Goal: Information Seeking & Learning: Learn about a topic

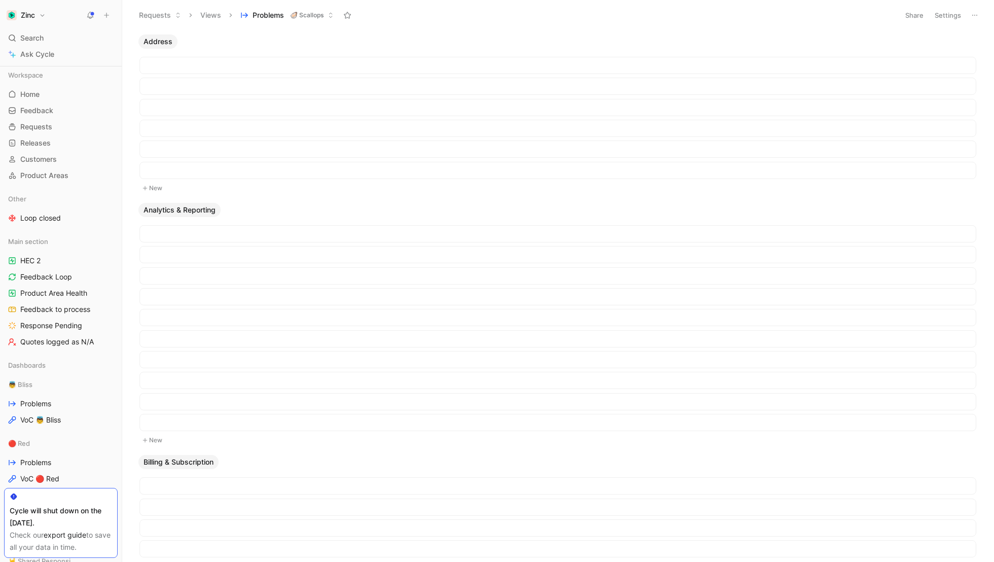
scroll to position [1173, 0]
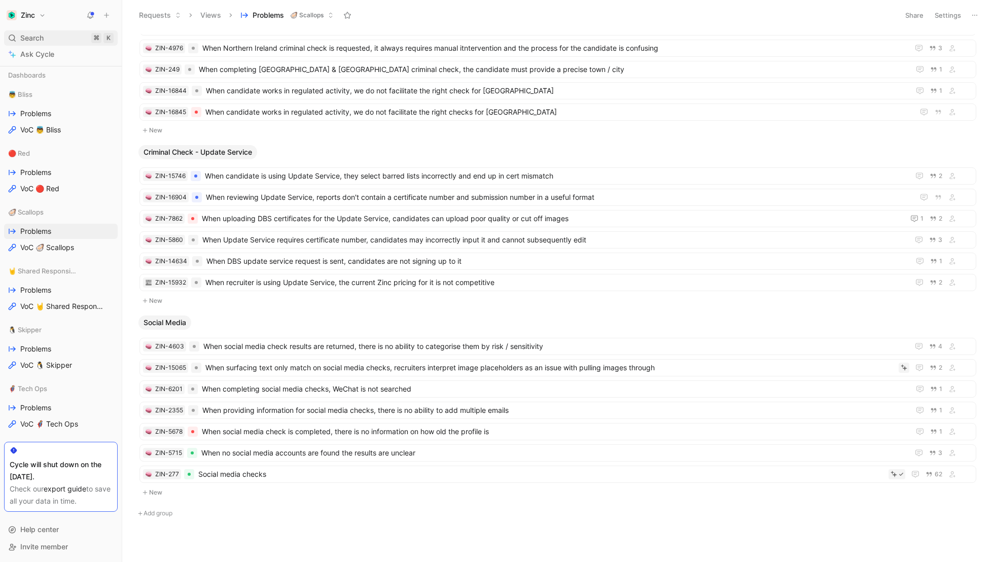
click at [37, 36] on span "Search" at bounding box center [31, 38] width 23 height 12
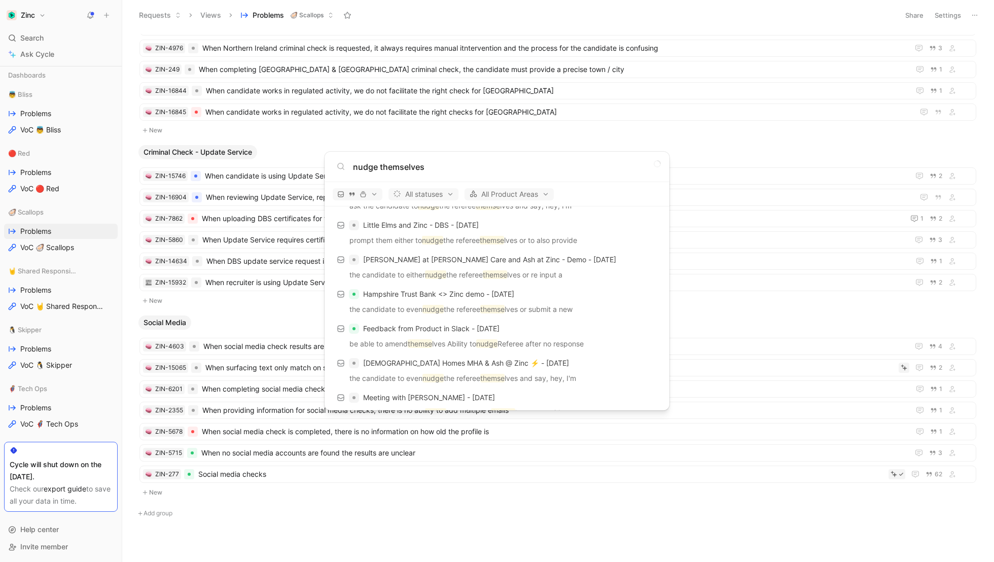
scroll to position [170, 0]
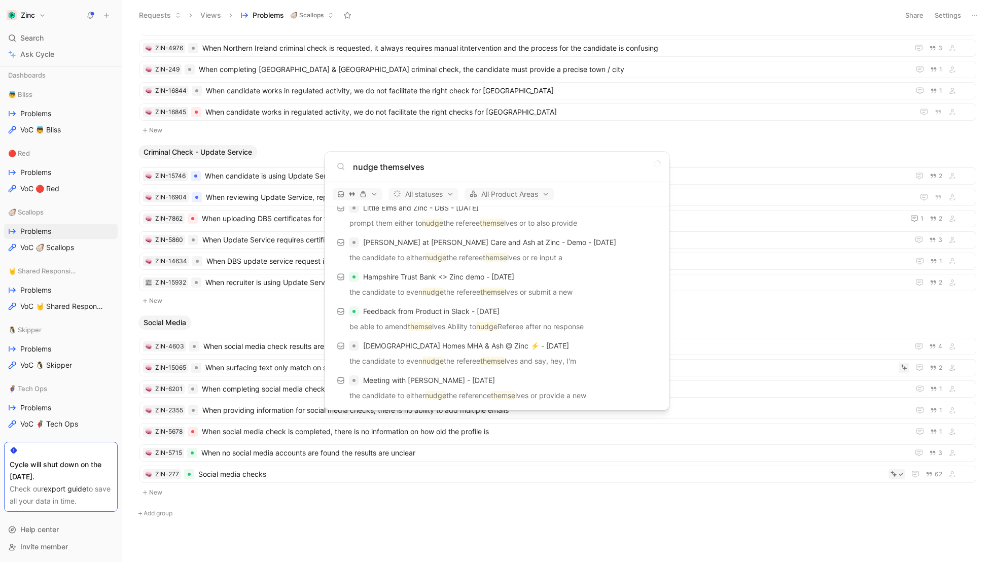
type input "nudge themselves"
click at [42, 363] on body "Zinc Search ⌘ K Ask Cycle Workspace Home G then H Feedback G then F Requests G …" at bounding box center [497, 281] width 994 height 562
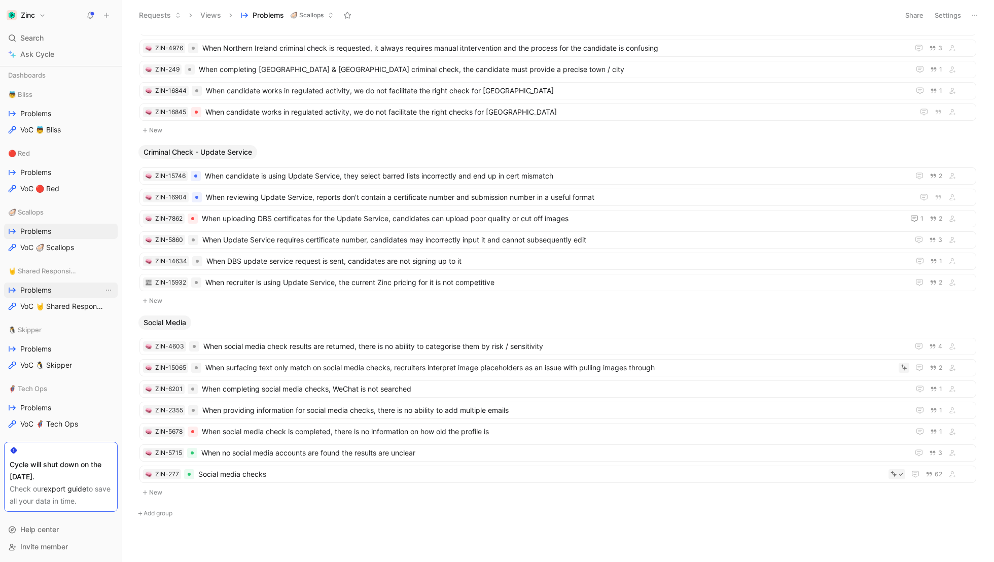
click at [45, 288] on span "Problems" at bounding box center [35, 290] width 31 height 10
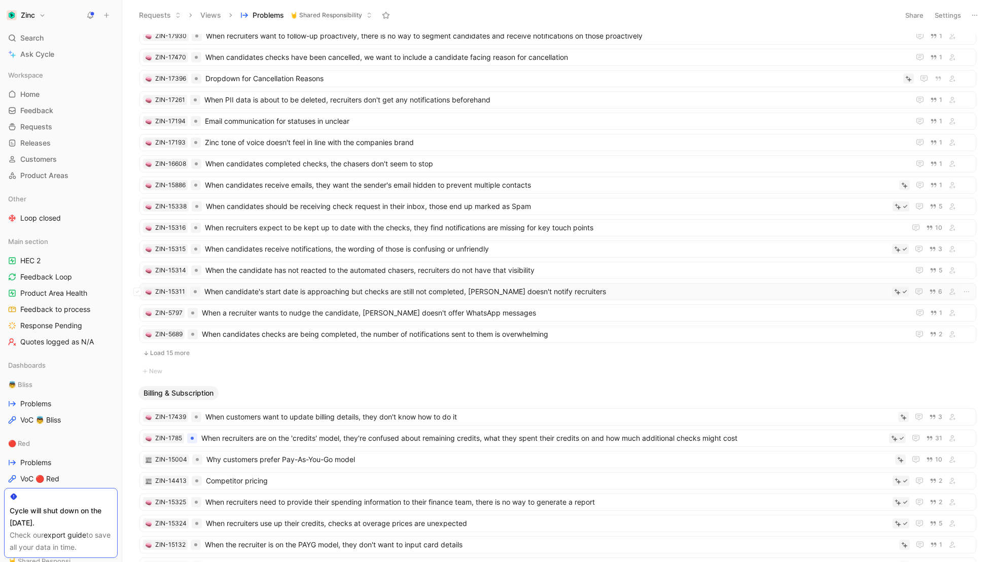
scroll to position [192, 0]
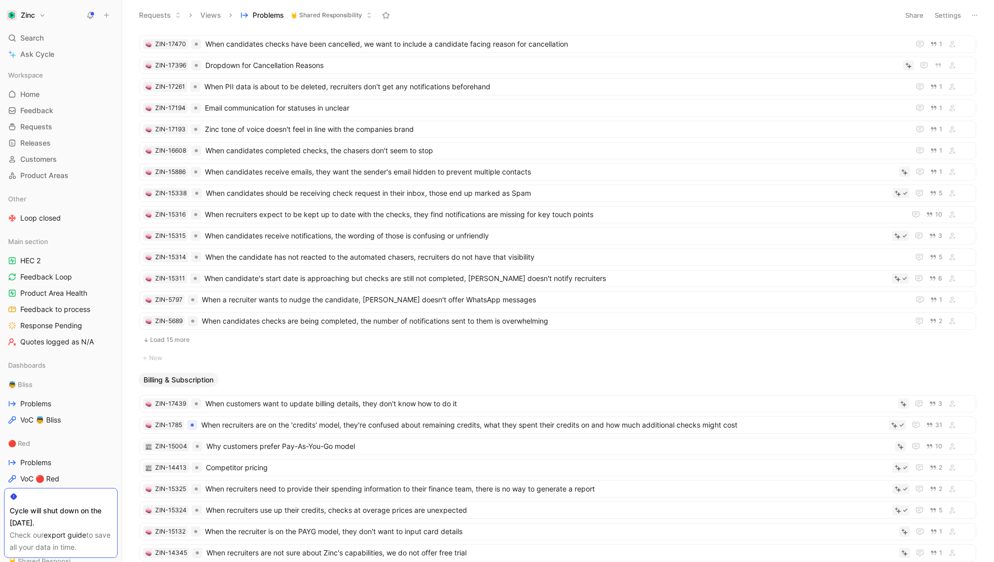
click at [159, 334] on button "Load 15 more" at bounding box center [557, 340] width 837 height 12
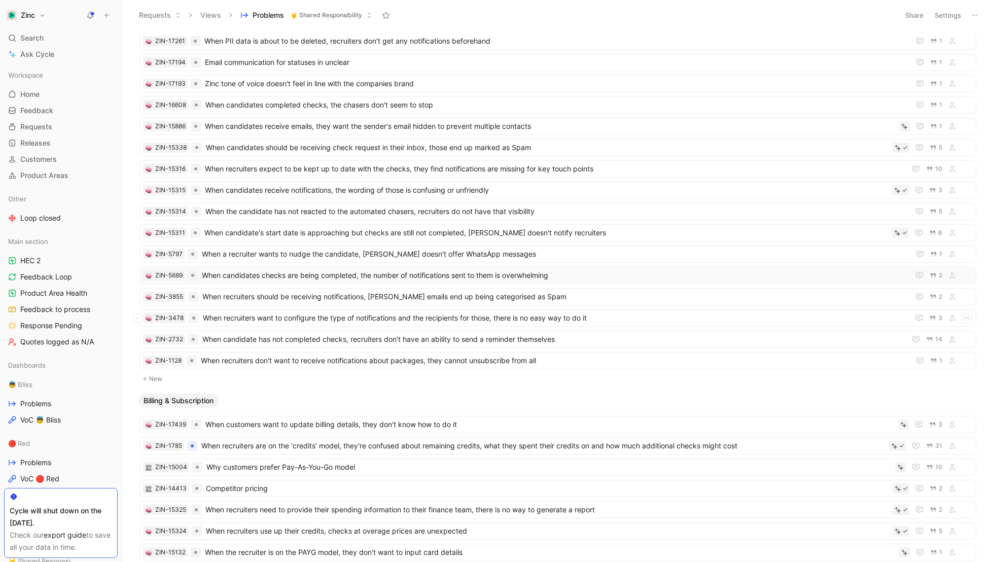
scroll to position [238, 0]
click at [279, 332] on span "When candidate has not completed checks, recruiters don't have an ability to se…" at bounding box center [551, 338] width 699 height 12
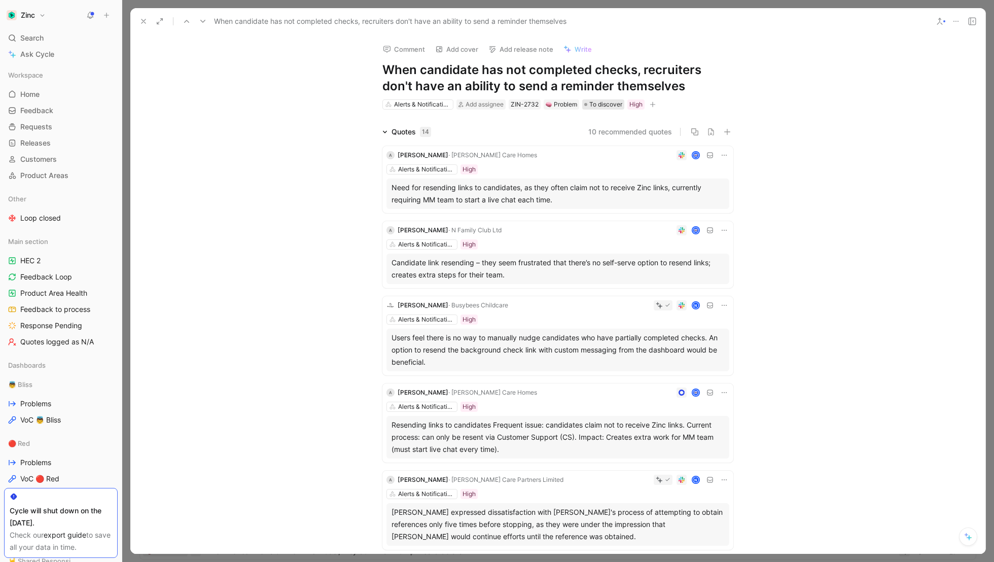
click at [593, 103] on span "To discover" at bounding box center [605, 104] width 33 height 10
click at [620, 185] on span "In progress" at bounding box center [621, 188] width 38 height 9
click at [593, 101] on span "In progress" at bounding box center [604, 104] width 31 height 10
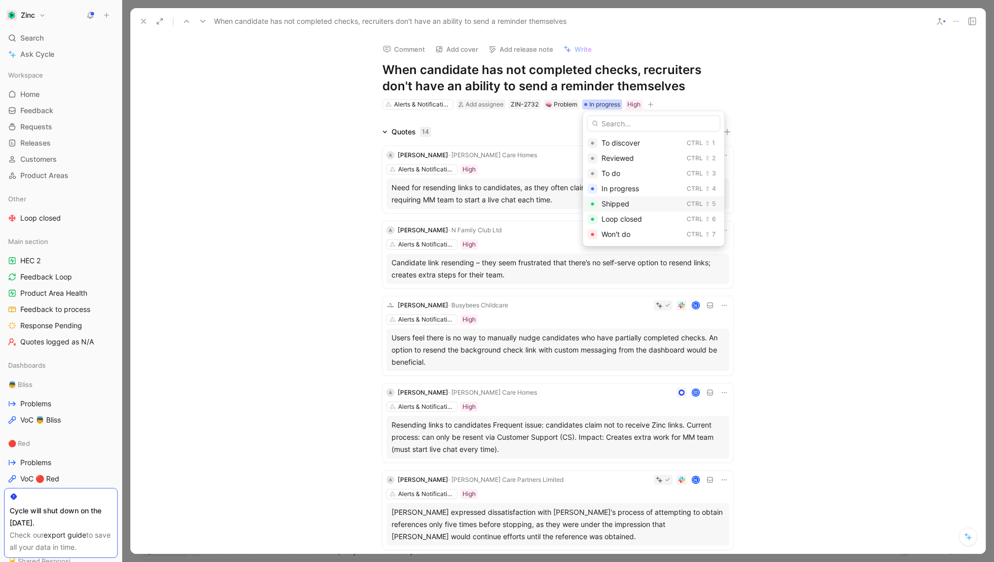
click at [619, 204] on span "Shipped" at bounding box center [616, 203] width 28 height 9
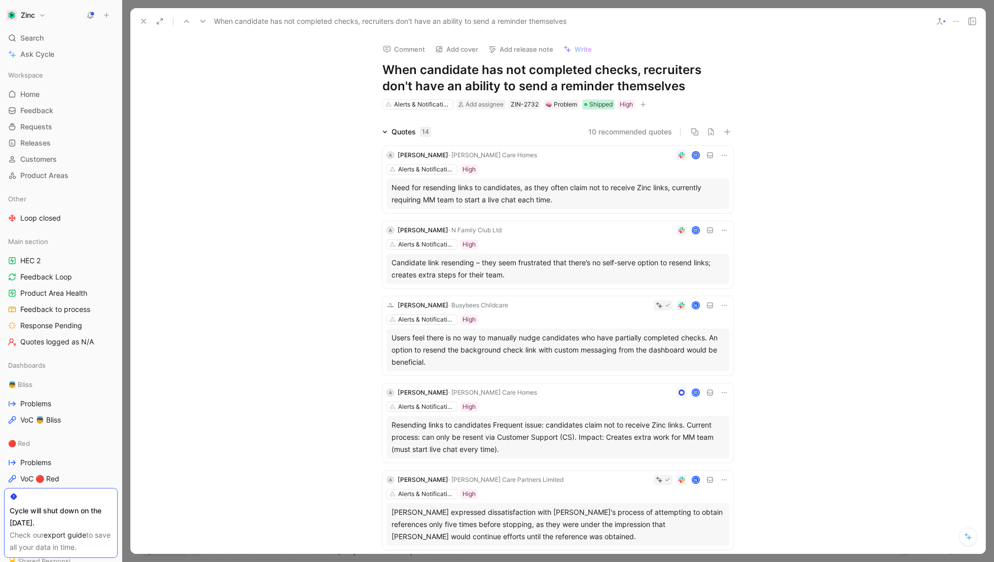
click at [597, 105] on span "Shipped" at bounding box center [600, 104] width 23 height 10
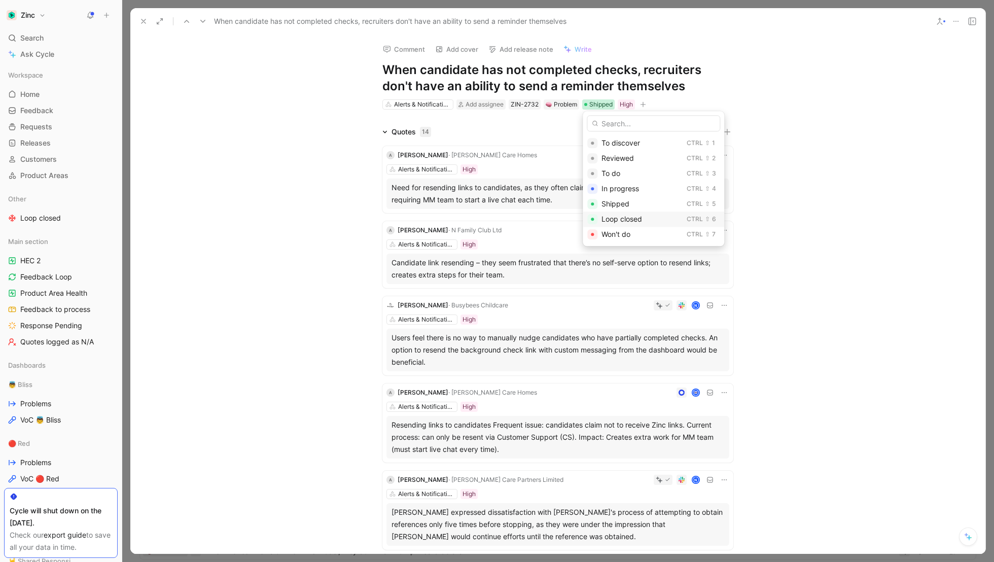
click at [625, 220] on span "Loop closed" at bounding box center [622, 219] width 41 height 9
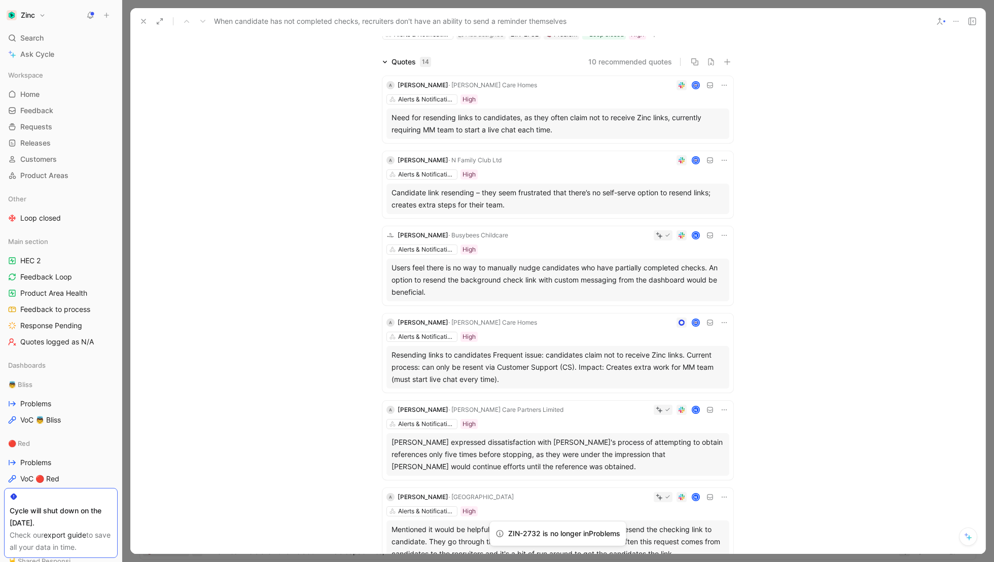
scroll to position [82, 0]
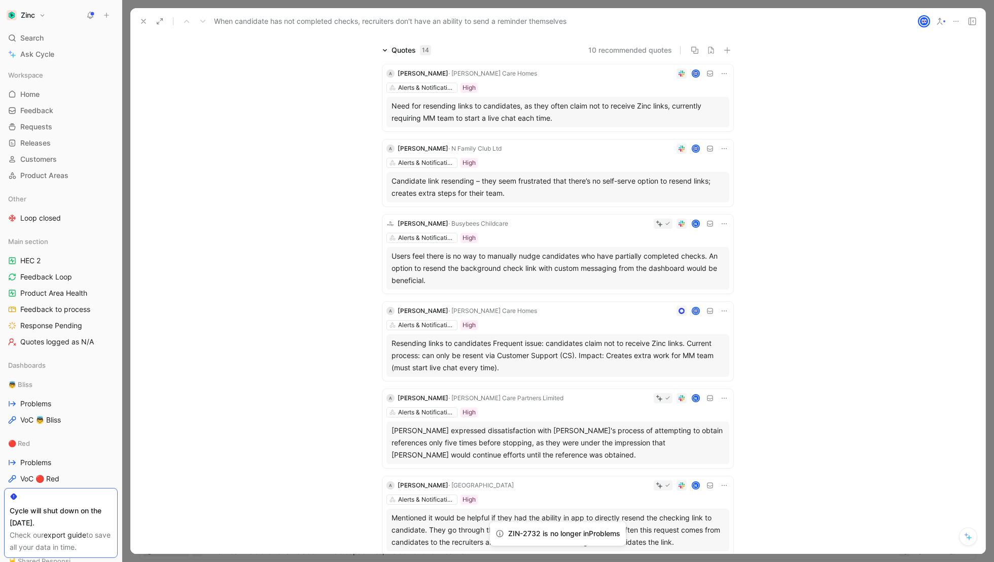
click at [284, 269] on div "Quotes 14 10 recommended quotes A Andrea Riley · Maria Mallaband Care Homes Ale…" at bounding box center [557, 462] width 855 height 836
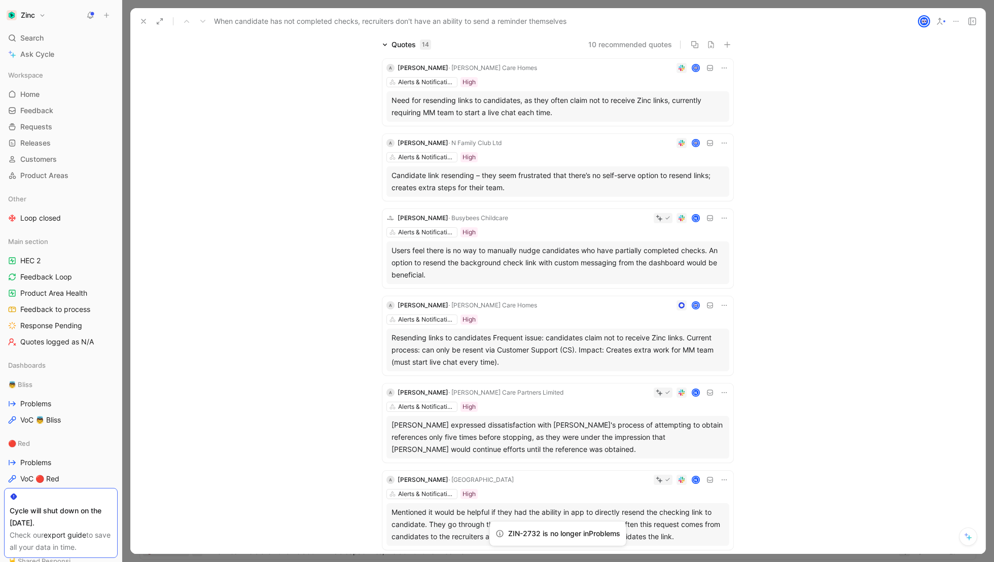
click at [719, 392] on button at bounding box center [724, 393] width 10 height 10
click at [575, 396] on div "N" at bounding box center [649, 393] width 162 height 10
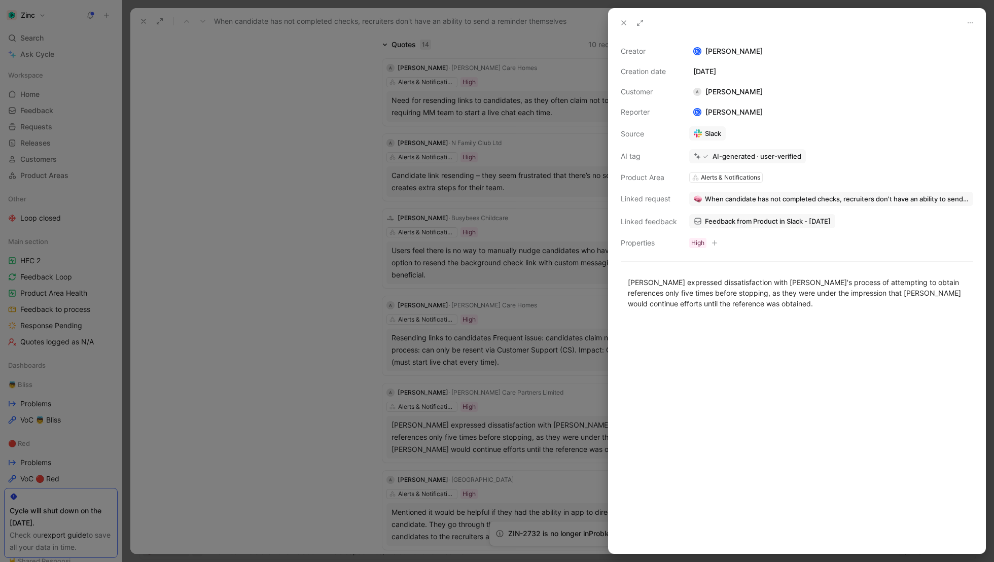
click at [723, 201] on span "When candidate has not completed checks, recruiters don't have an ability to se…" at bounding box center [837, 198] width 264 height 9
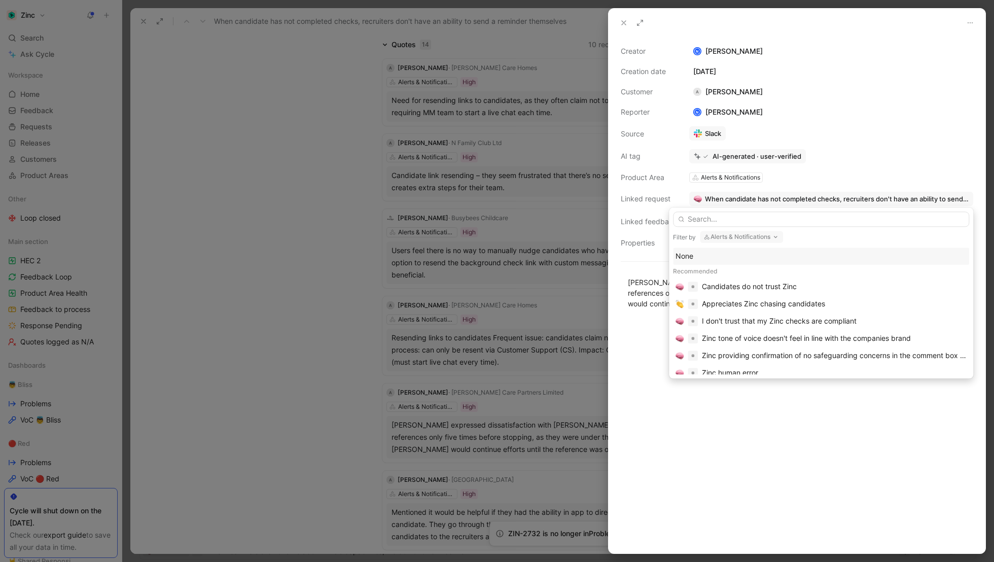
click at [696, 254] on div "None" at bounding box center [821, 256] width 291 height 12
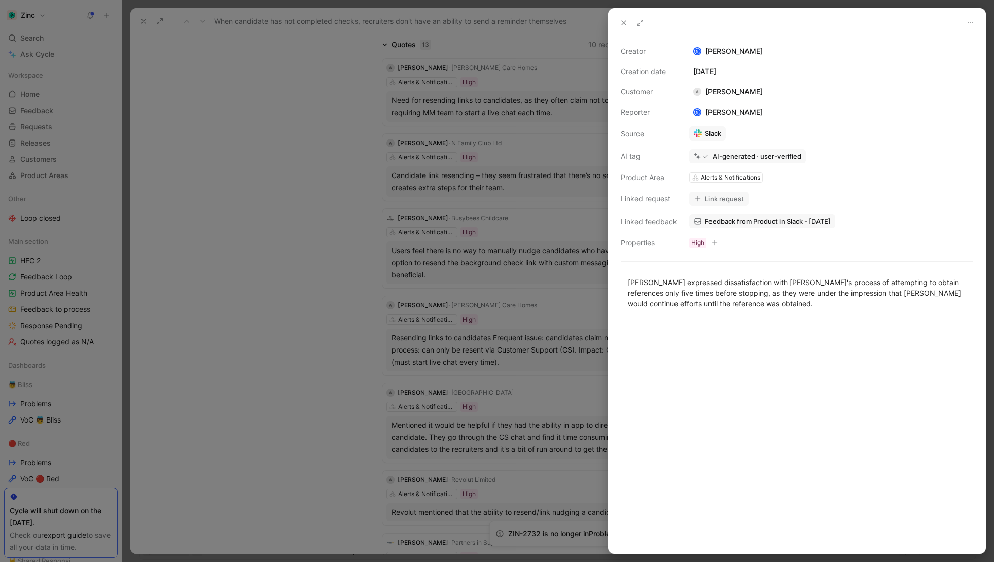
click at [622, 23] on icon at bounding box center [624, 23] width 8 height 8
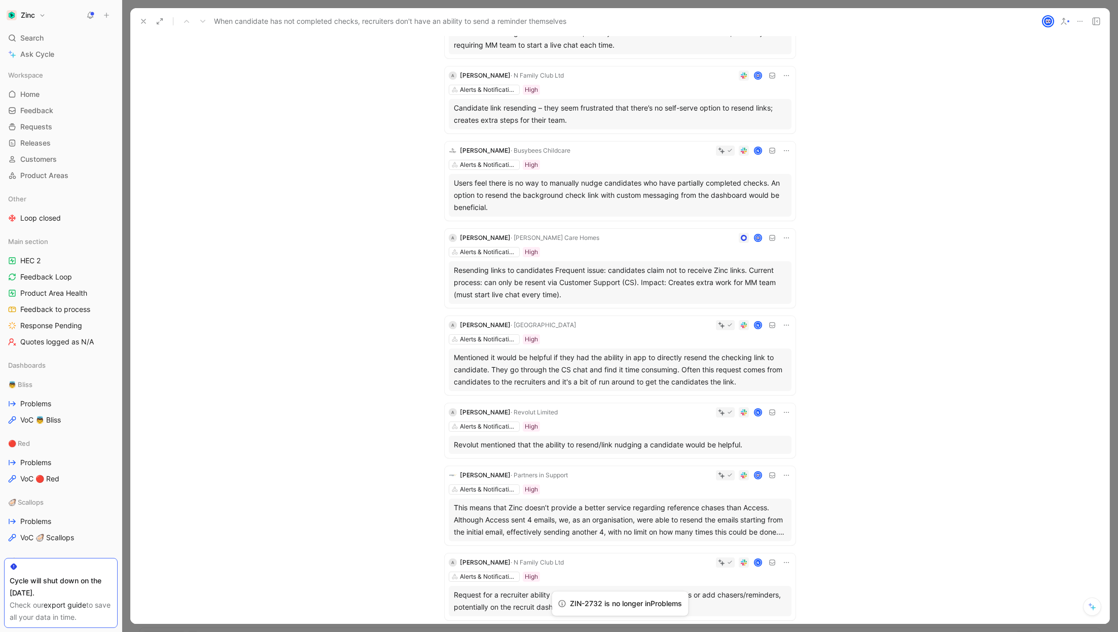
scroll to position [173, 0]
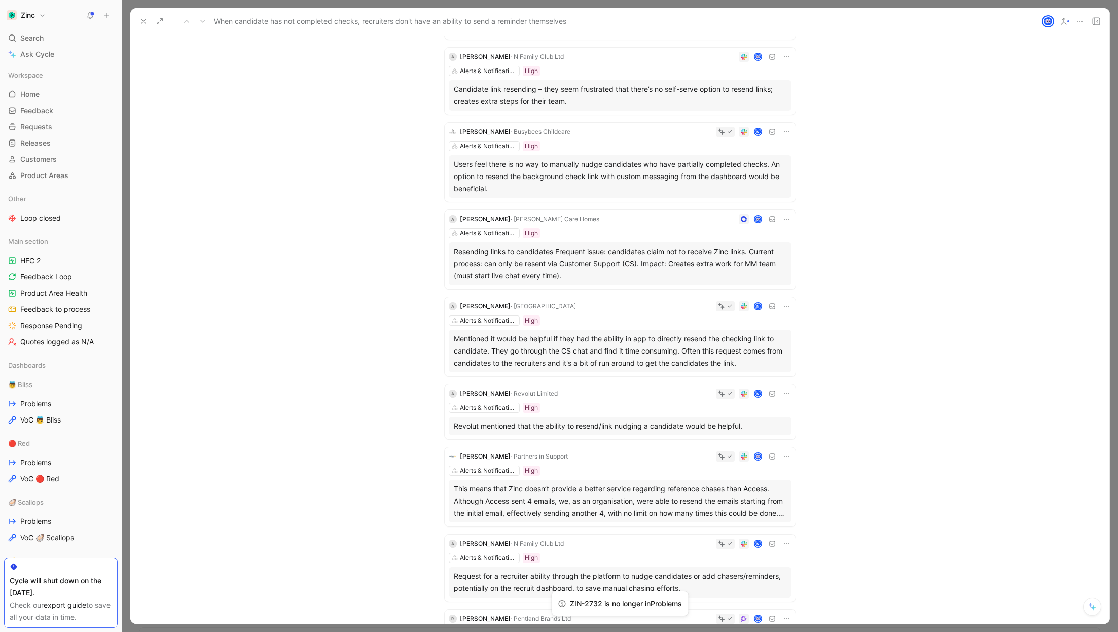
click at [643, 561] on div "ZIN-2732 is no longer in Problems" at bounding box center [626, 603] width 112 height 12
click at [161, 21] on icon at bounding box center [160, 21] width 8 height 8
